Goal: Task Accomplishment & Management: Complete application form

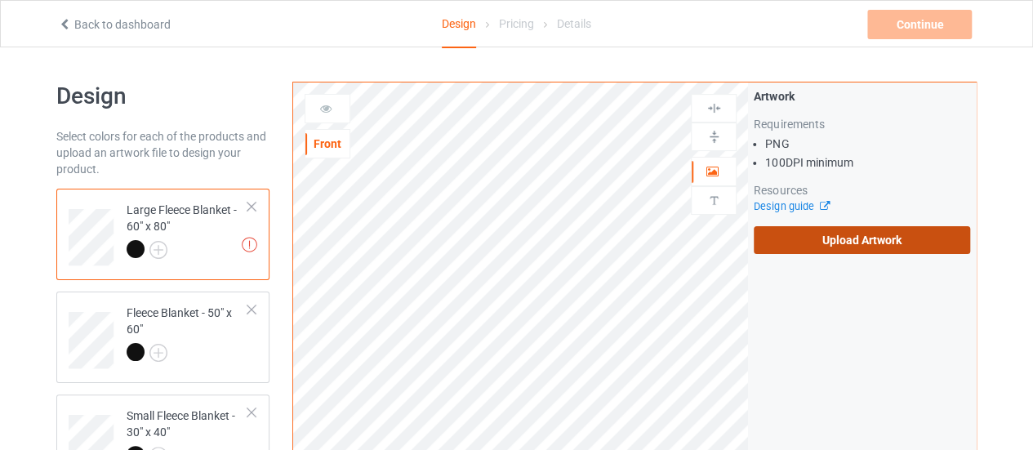
click at [862, 243] on label "Upload Artwork" at bounding box center [862, 240] width 216 height 28
click at [0, 0] on input "Upload Artwork" at bounding box center [0, 0] width 0 height 0
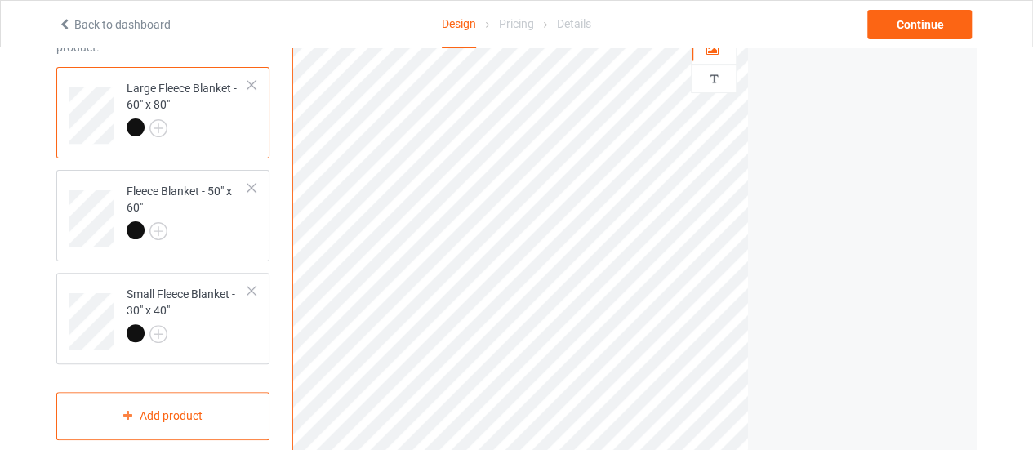
scroll to position [137, 0]
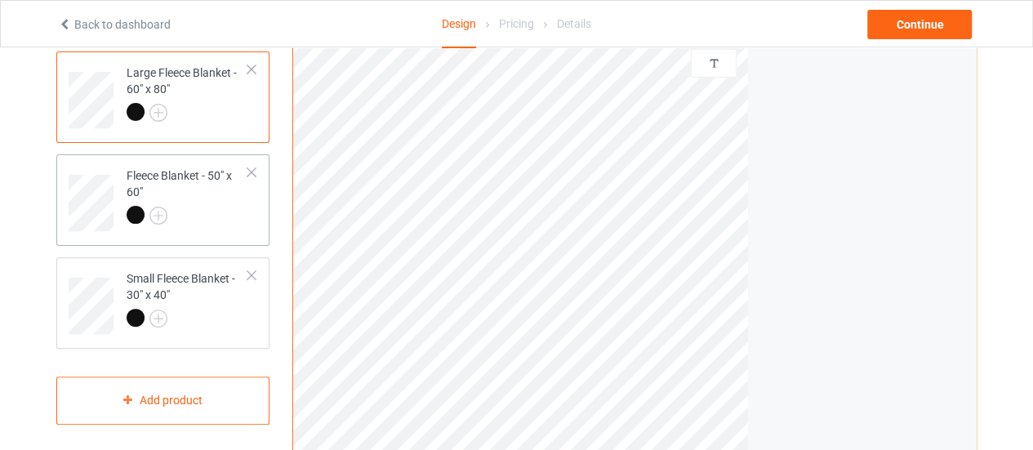
click at [209, 229] on td "Fleece Blanket - 50" x 60"" at bounding box center [188, 197] width 140 height 73
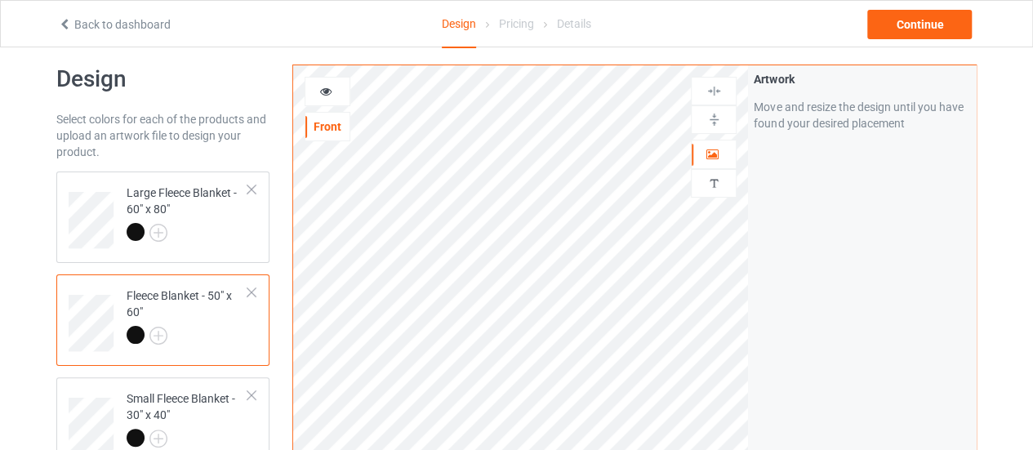
scroll to position [11, 0]
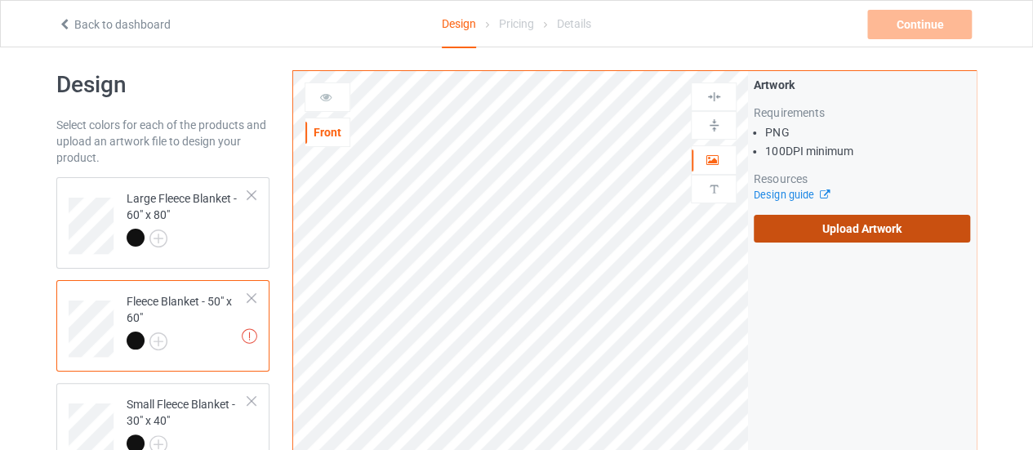
click at [792, 223] on label "Upload Artwork" at bounding box center [862, 229] width 216 height 28
click at [0, 0] on input "Upload Artwork" at bounding box center [0, 0] width 0 height 0
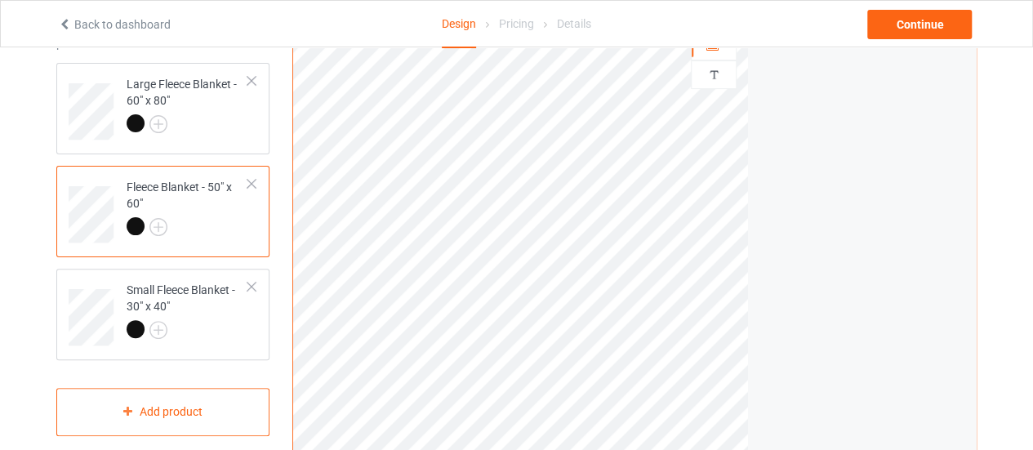
scroll to position [130, 0]
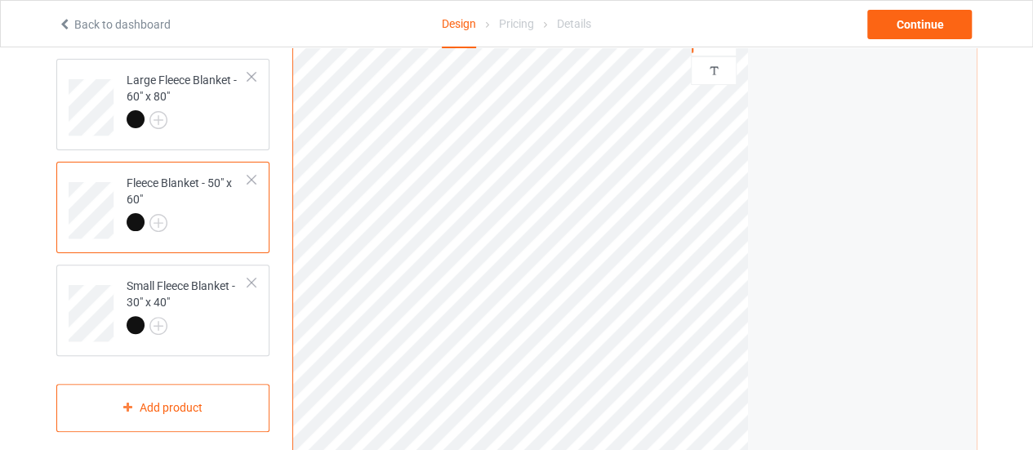
click at [714, 320] on html "Back to dashboard Design Pricing Details Continue Design Select colors for each…" at bounding box center [516, 95] width 1033 height 450
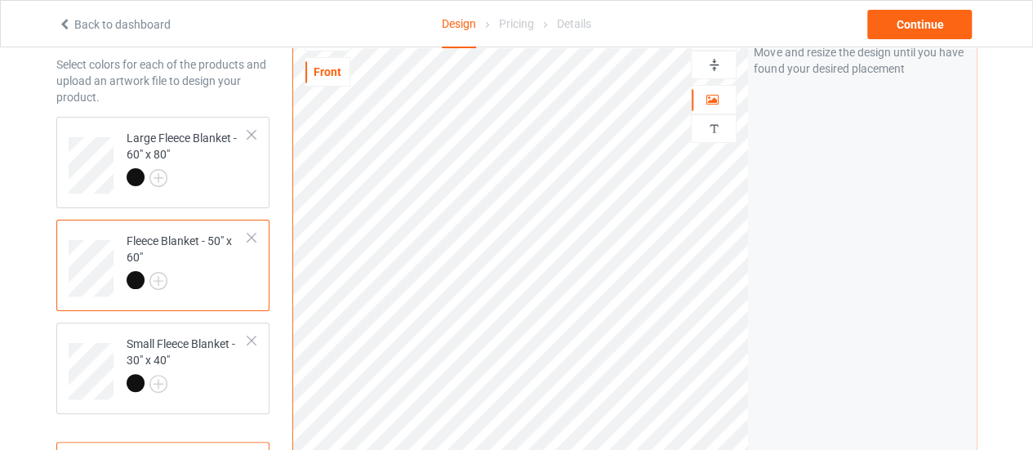
scroll to position [71, 0]
click at [199, 367] on div "Small Fleece Blanket - 30" x 40"" at bounding box center [188, 364] width 122 height 56
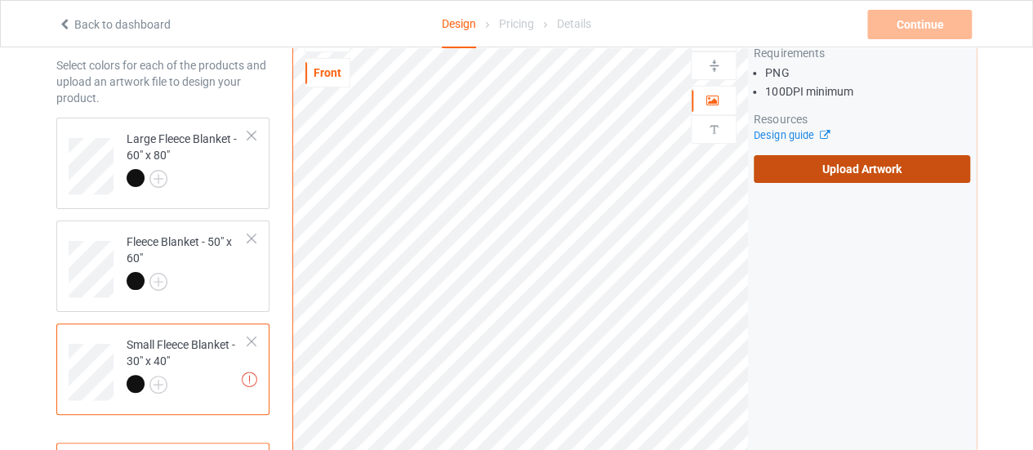
click at [781, 176] on label "Upload Artwork" at bounding box center [862, 169] width 216 height 28
click at [0, 0] on input "Upload Artwork" at bounding box center [0, 0] width 0 height 0
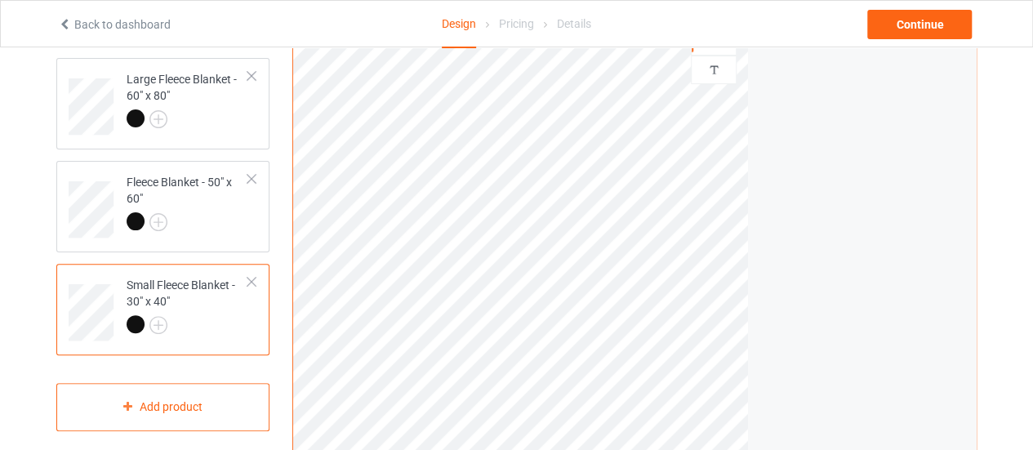
scroll to position [133, 0]
click at [911, 16] on div "Continue" at bounding box center [919, 24] width 105 height 29
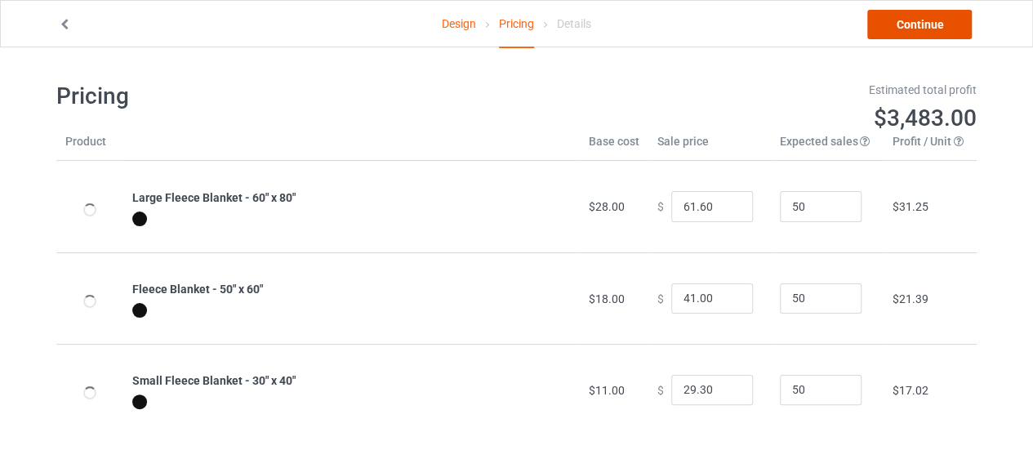
click at [911, 16] on link "Continue" at bounding box center [919, 24] width 105 height 29
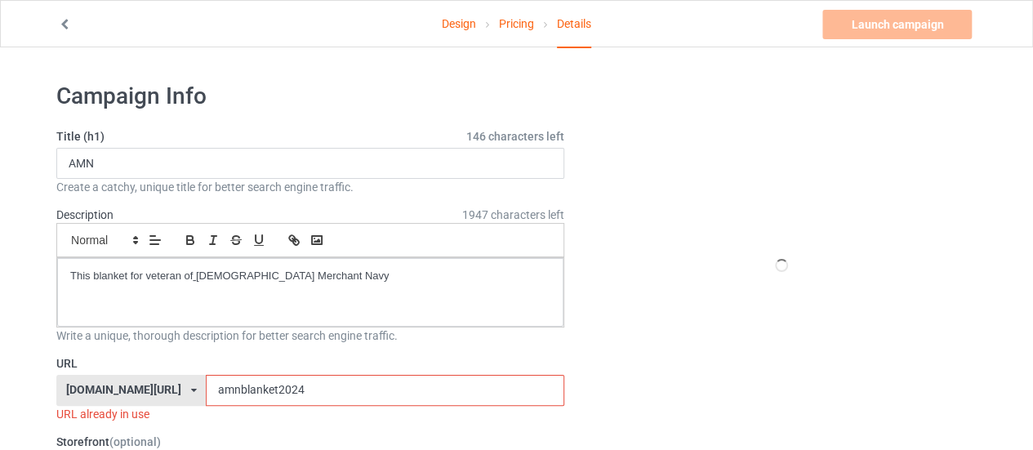
click at [300, 385] on input "amnblanket2024" at bounding box center [385, 390] width 358 height 31
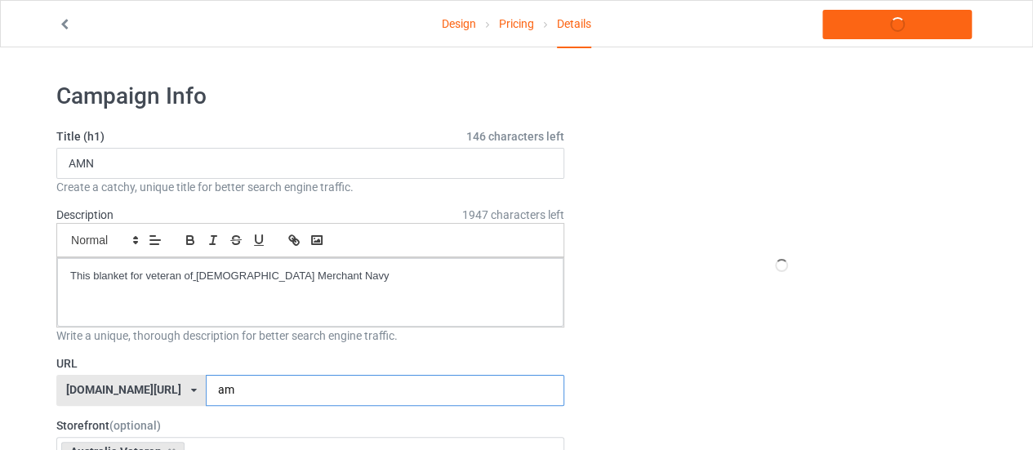
type input "a"
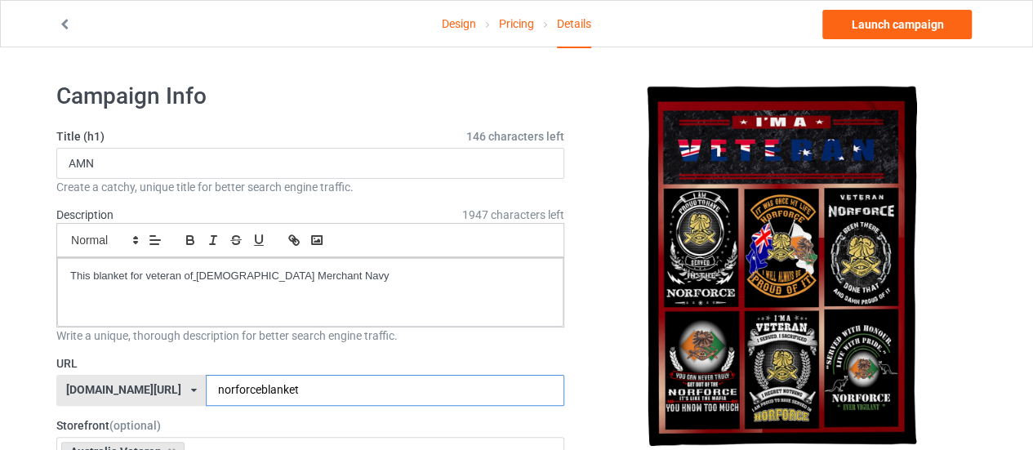
type input "norforceblanket"
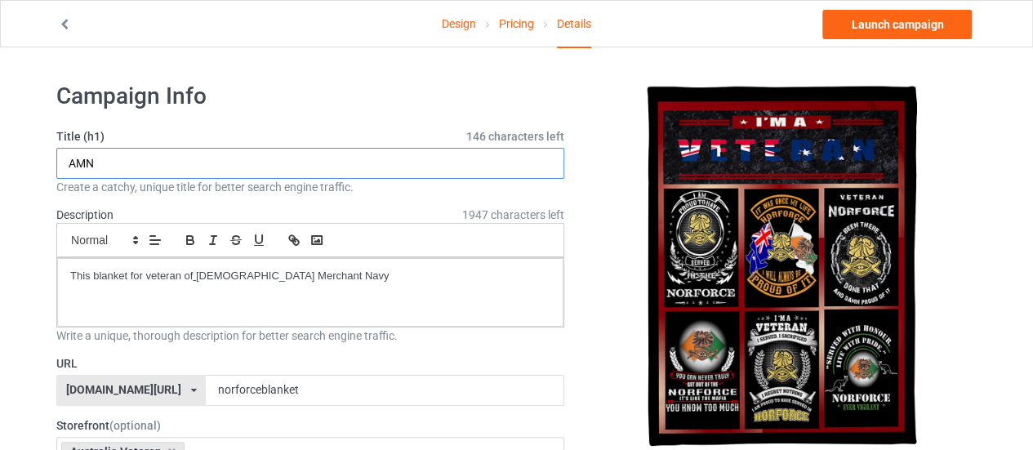
click at [183, 176] on input "AMN" at bounding box center [310, 163] width 508 height 31
type input "A"
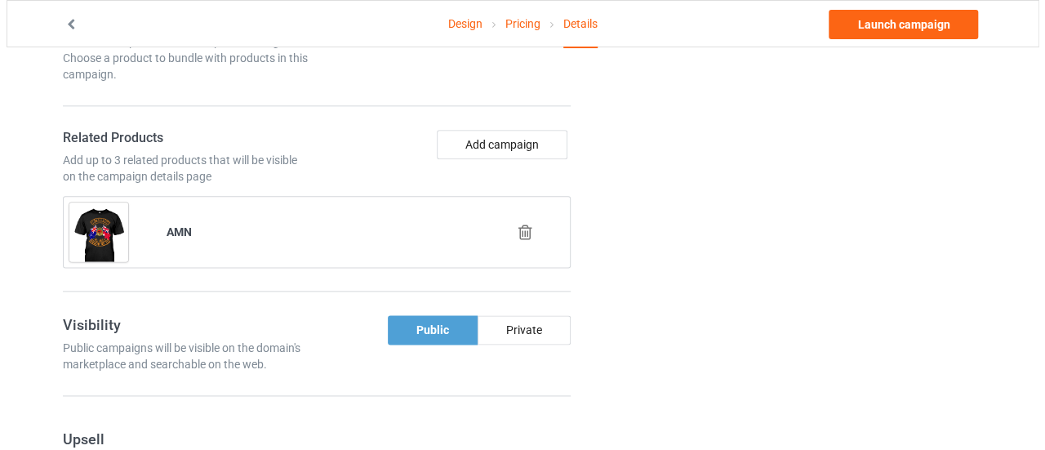
scroll to position [930, 0]
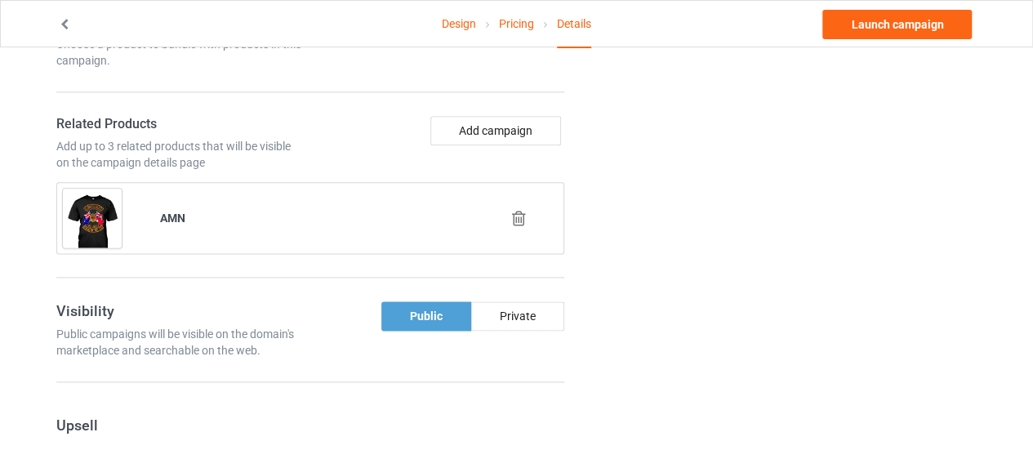
type input "Norforce"
click at [527, 215] on icon at bounding box center [519, 218] width 20 height 17
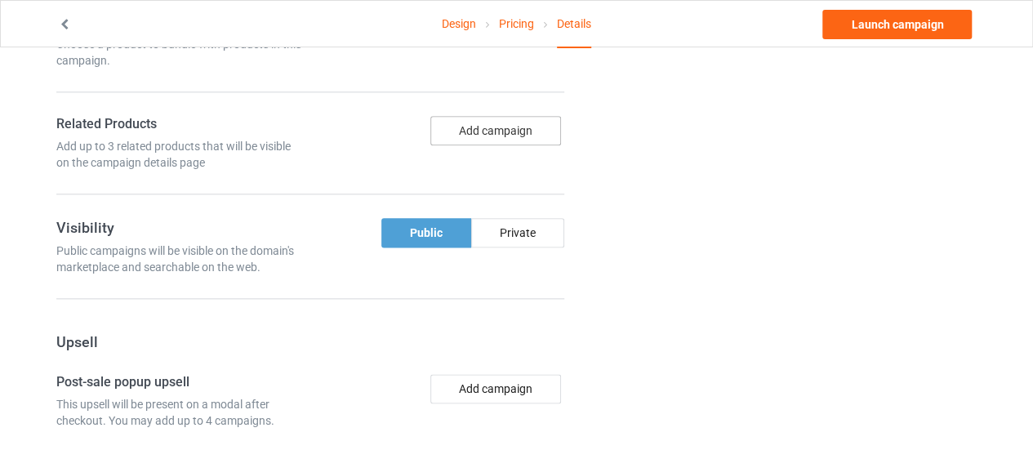
click at [483, 131] on button "Add campaign" at bounding box center [495, 130] width 131 height 29
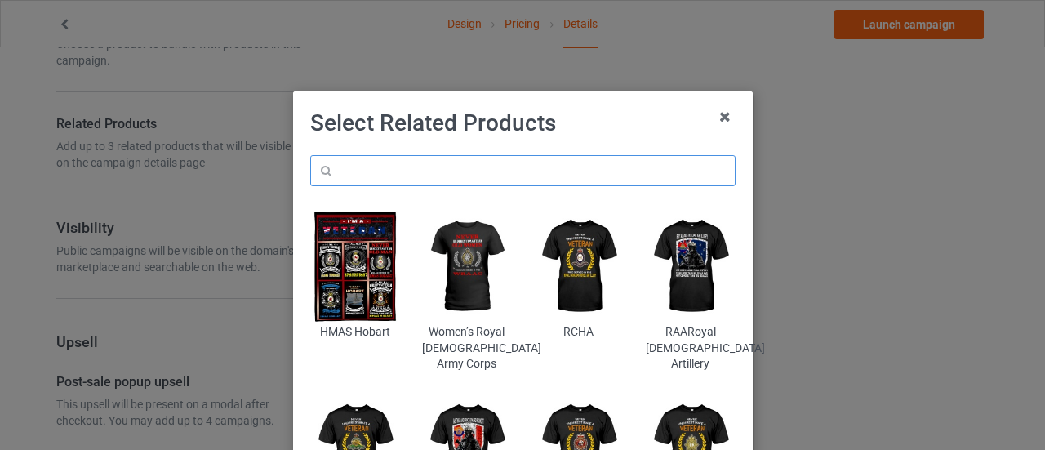
click at [436, 176] on input "text" at bounding box center [522, 170] width 425 height 31
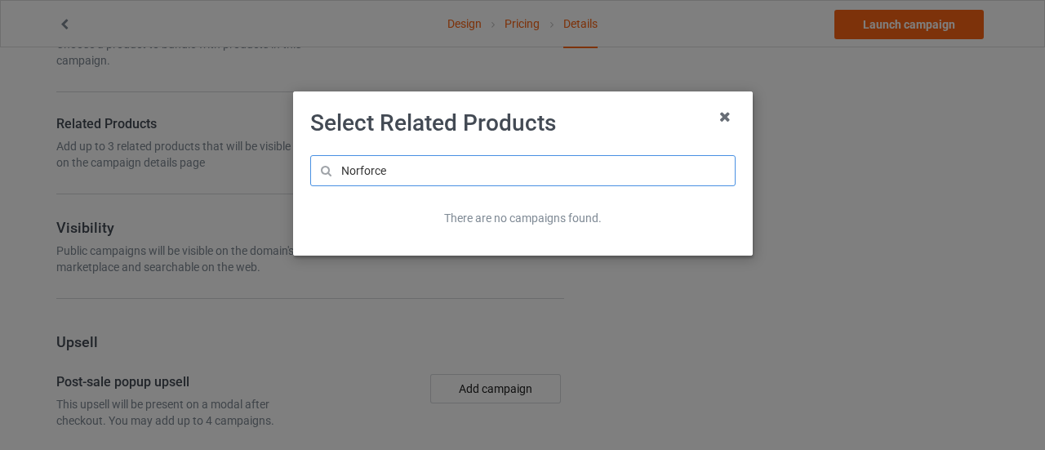
type input "Norforce"
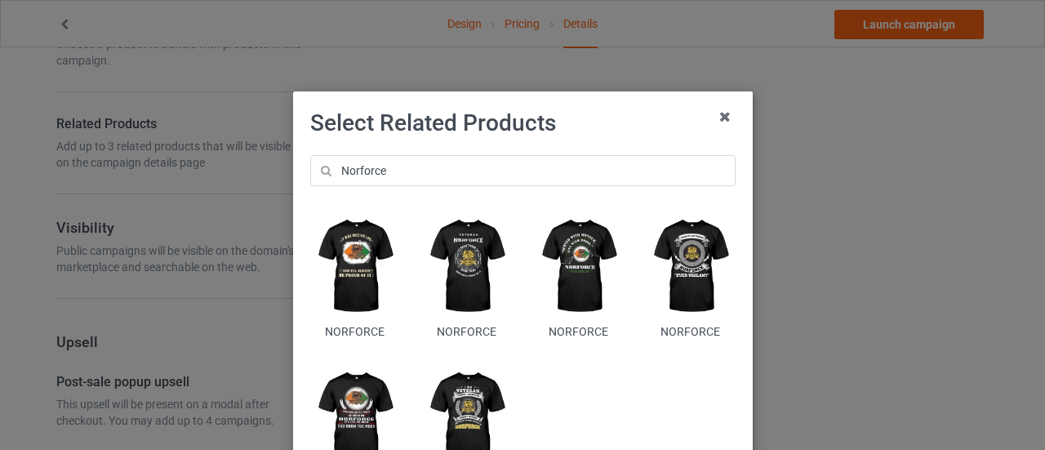
click at [480, 292] on img at bounding box center [466, 266] width 89 height 111
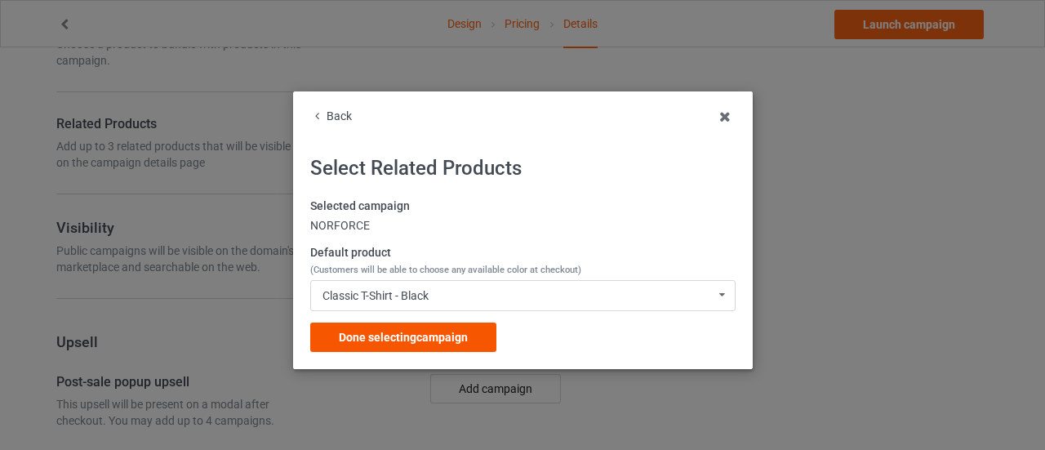
click at [421, 327] on div "Done selecting campaign" at bounding box center [403, 337] width 186 height 29
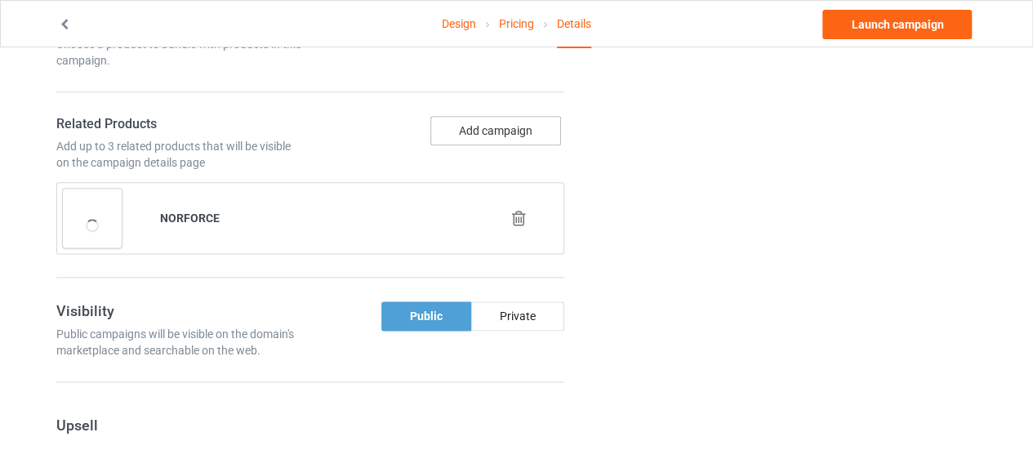
click at [487, 131] on button "Add campaign" at bounding box center [495, 130] width 131 height 29
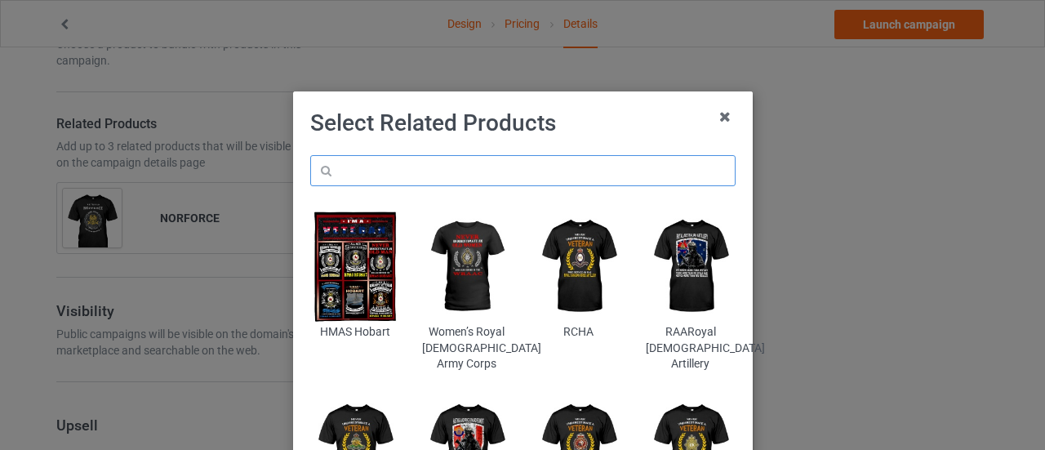
click at [376, 161] on input "text" at bounding box center [522, 170] width 425 height 31
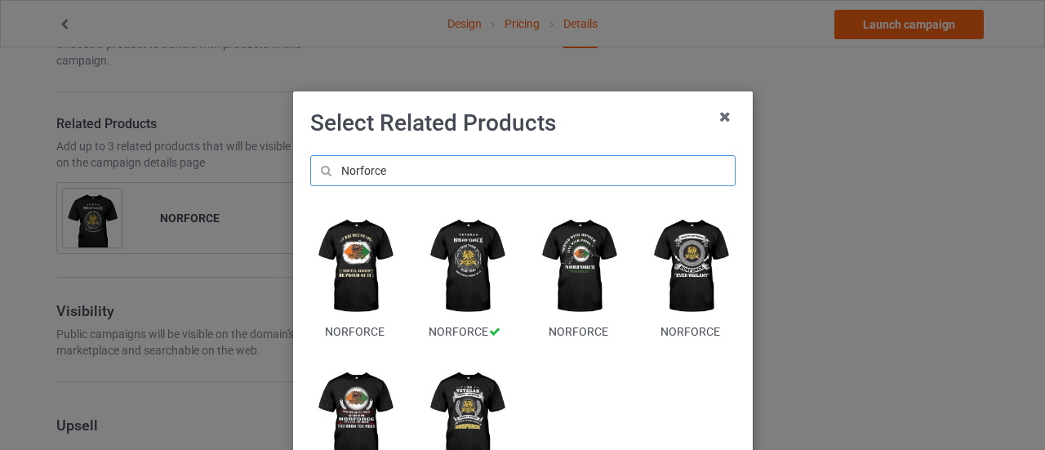
type input "Norforce"
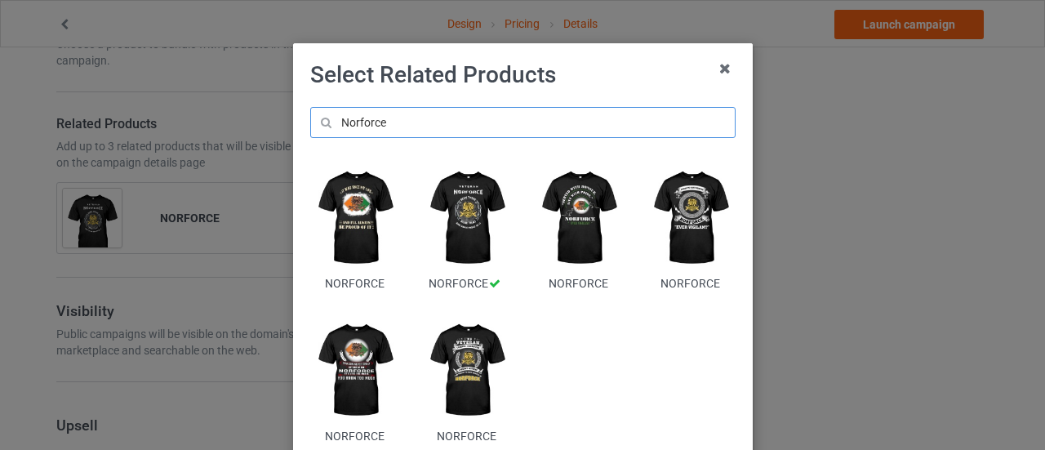
scroll to position [49, 0]
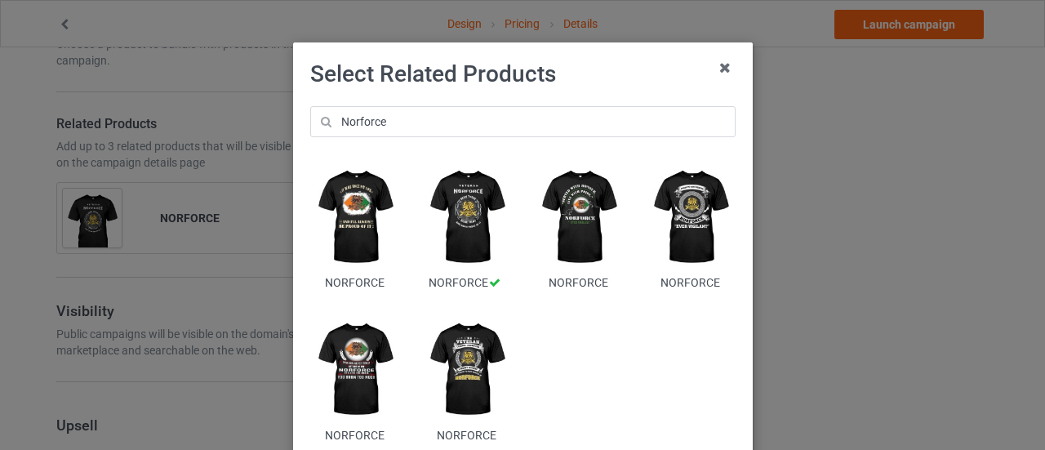
click at [458, 372] on img at bounding box center [466, 369] width 89 height 111
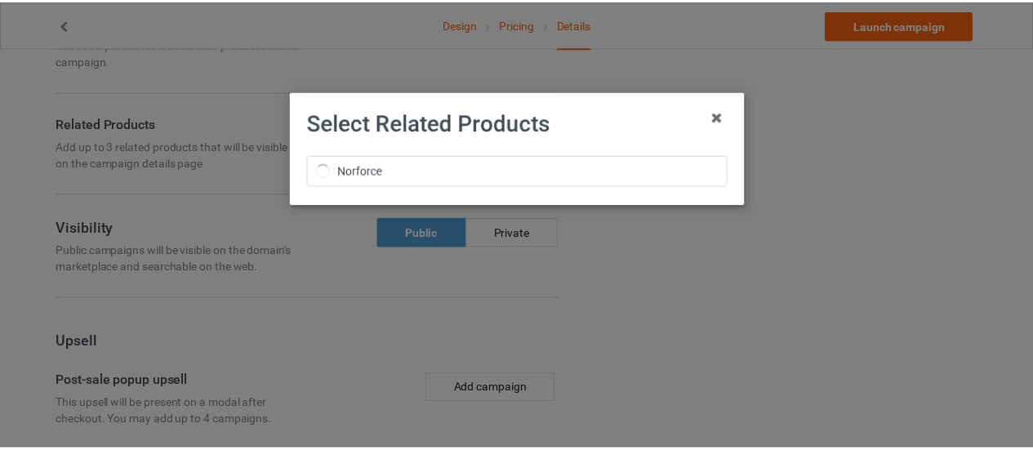
scroll to position [0, 0]
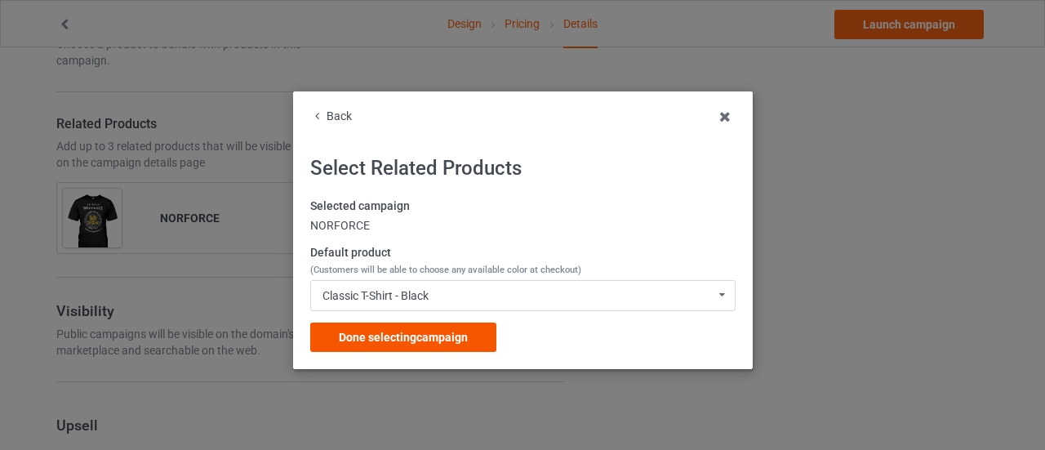
click at [399, 329] on div "Done selecting campaign" at bounding box center [403, 337] width 186 height 29
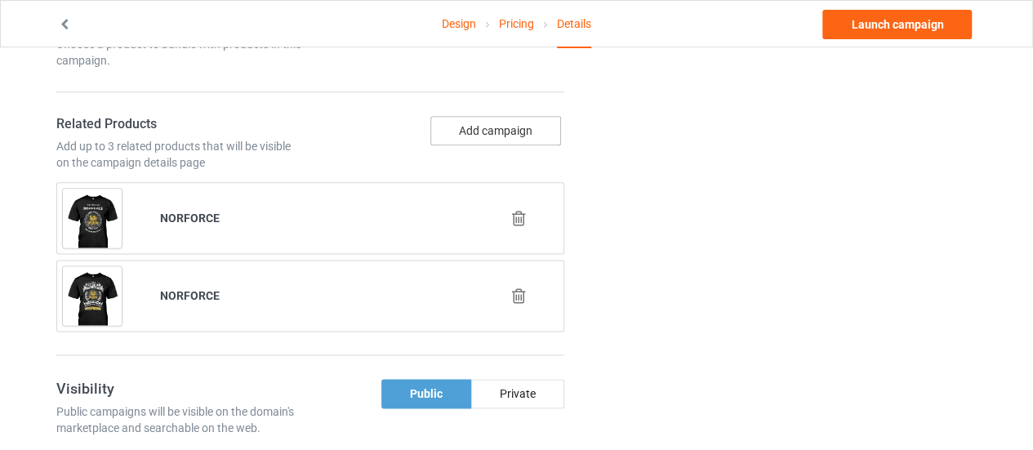
click at [491, 131] on button "Add campaign" at bounding box center [495, 130] width 131 height 29
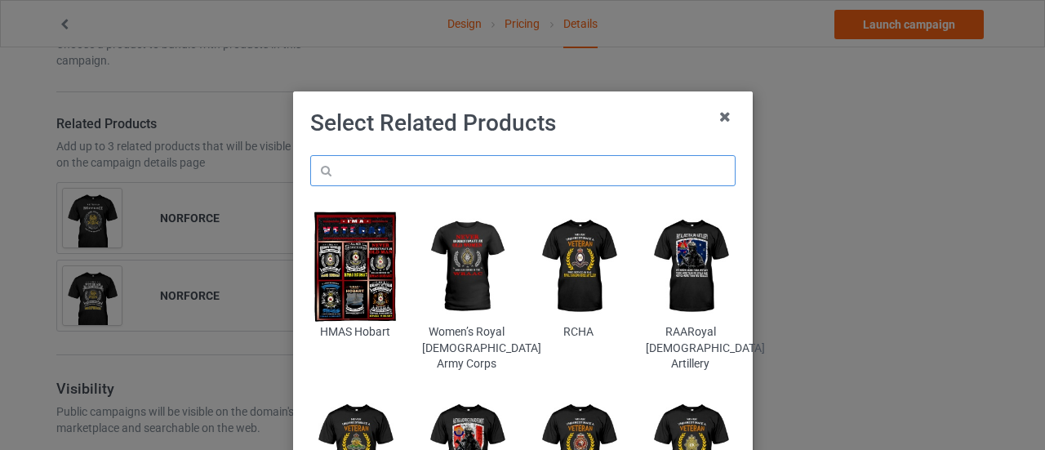
click at [434, 182] on input "text" at bounding box center [522, 170] width 425 height 31
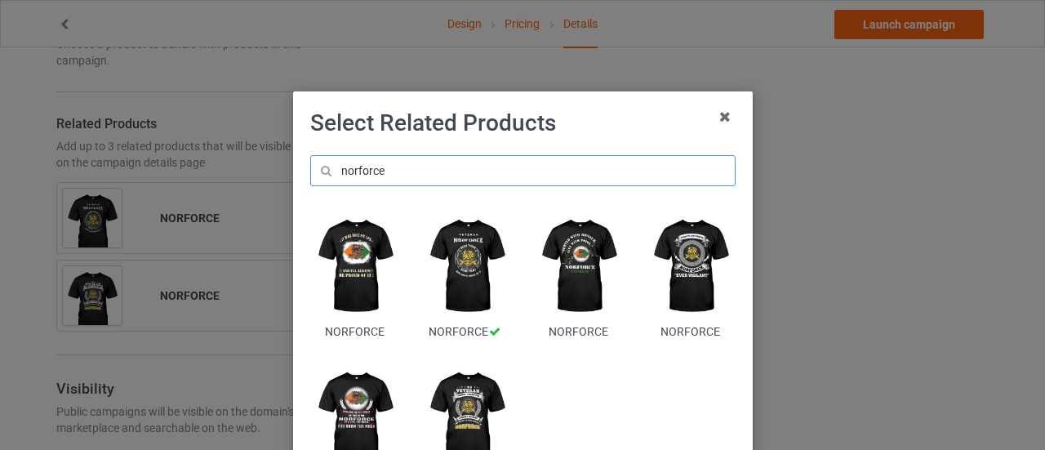
type input "norforce"
click at [343, 420] on img at bounding box center [354, 418] width 89 height 111
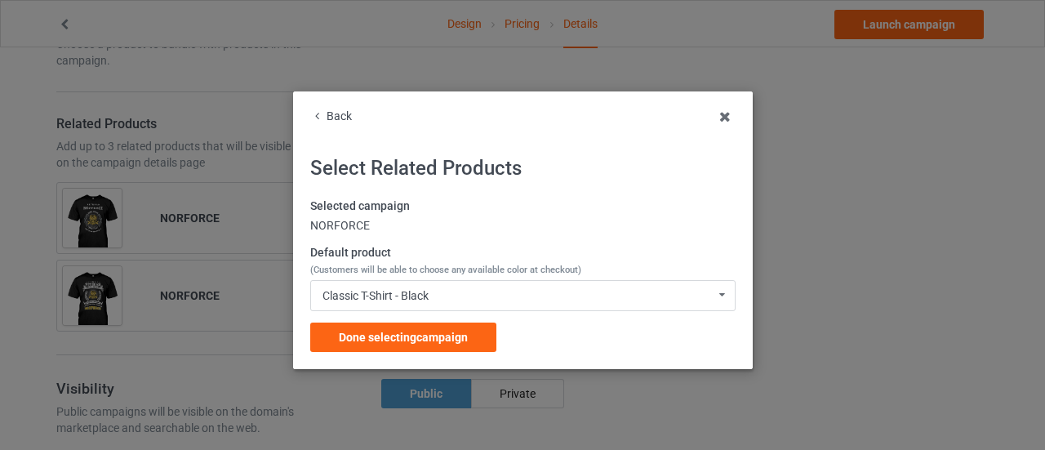
click at [428, 336] on span "Done selecting campaign" at bounding box center [403, 337] width 129 height 13
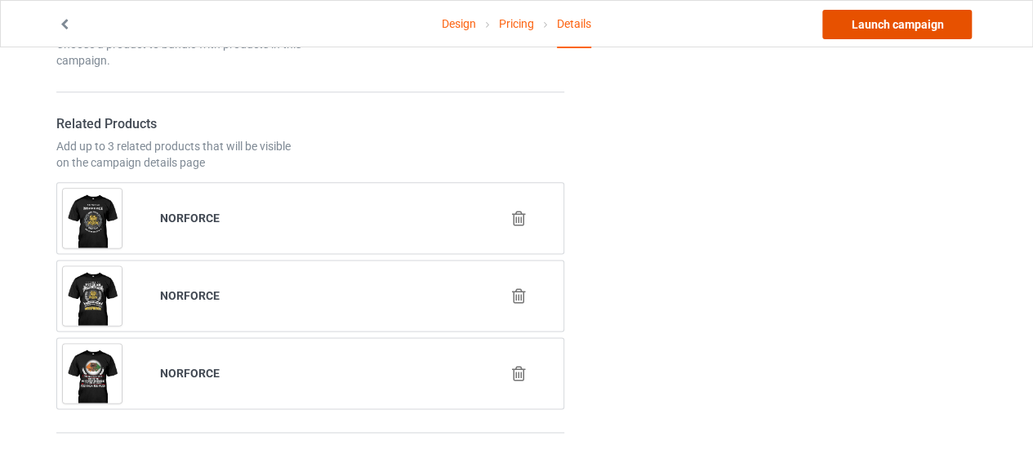
click at [843, 24] on link "Launch campaign" at bounding box center [896, 24] width 149 height 29
